Goal: Task Accomplishment & Management: Complete application form

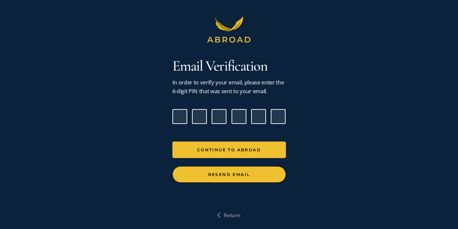
click at [234, 180] on button "Resend Email" at bounding box center [228, 174] width 113 height 17
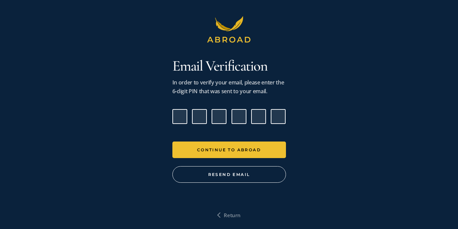
click at [182, 118] on input "Please enter verification code. Digit 1" at bounding box center [179, 116] width 15 height 15
type input "4"
type input "2"
type input "8"
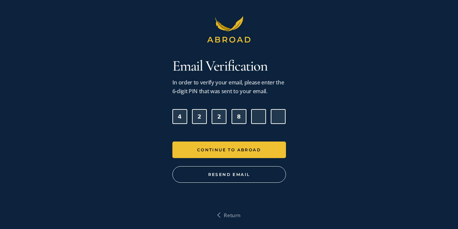
type input "5"
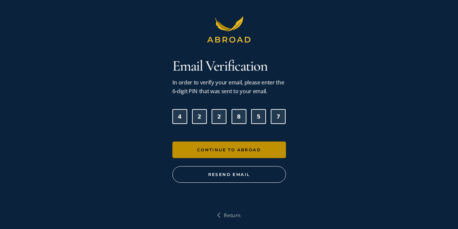
type input "7"
click at [248, 157] on button "Continue To Abroad" at bounding box center [228, 149] width 113 height 17
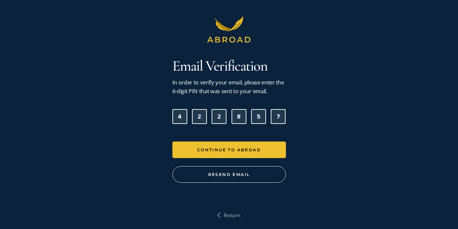
click at [242, 116] on input "8" at bounding box center [238, 116] width 15 height 15
type input "5"
type input "7"
click at [260, 115] on input "7" at bounding box center [258, 116] width 15 height 15
click at [239, 118] on input "Digit 4" at bounding box center [238, 116] width 15 height 15
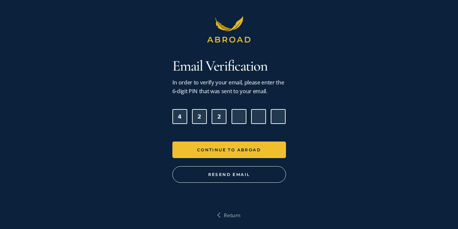
type input "5"
type input "8"
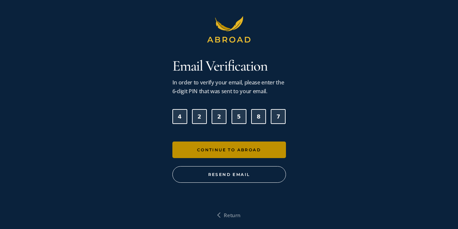
type input "7"
click at [250, 142] on button "Continue To Abroad" at bounding box center [228, 149] width 113 height 17
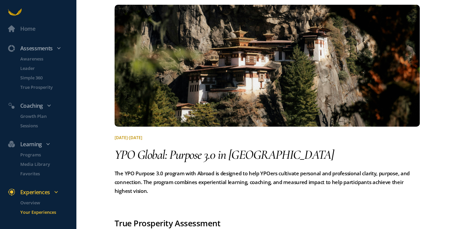
scroll to position [32, 0]
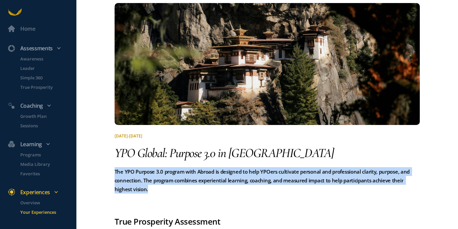
drag, startPoint x: 153, startPoint y: 190, endPoint x: 96, endPoint y: 169, distance: 61.1
click at [96, 168] on div "Home Assessments Awareness Leader Simple 360 True Prosperity Coaching Growth Pl…" at bounding box center [229, 114] width 458 height 229
copy pre "The YPO Purpose 3.0 program with Abroad is designed to help YPOers cultivate pe…"
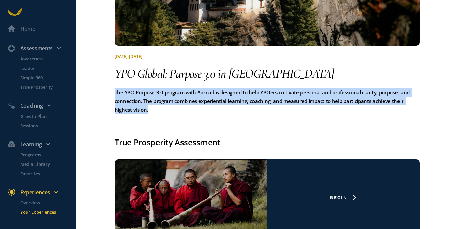
scroll to position [199, 0]
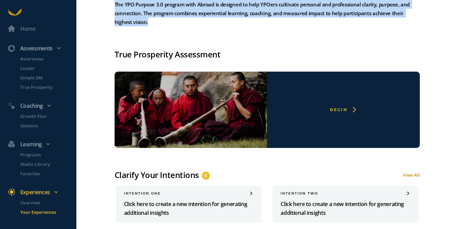
click at [335, 114] on div "Begin" at bounding box center [343, 110] width 153 height 76
